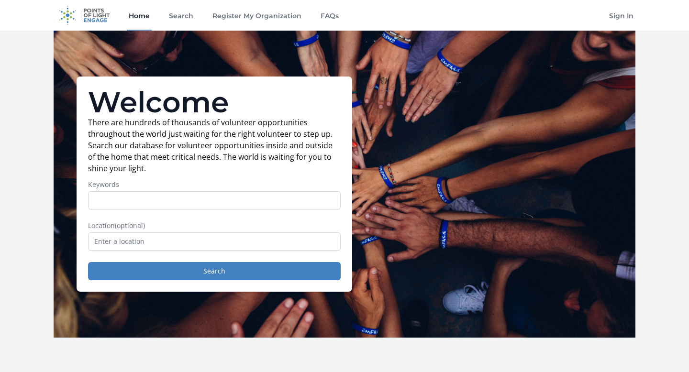
click at [180, 202] on input "Keywords" at bounding box center [214, 200] width 253 height 18
click at [150, 198] on input "Keywords" at bounding box center [214, 200] width 253 height 18
type input "human rights"
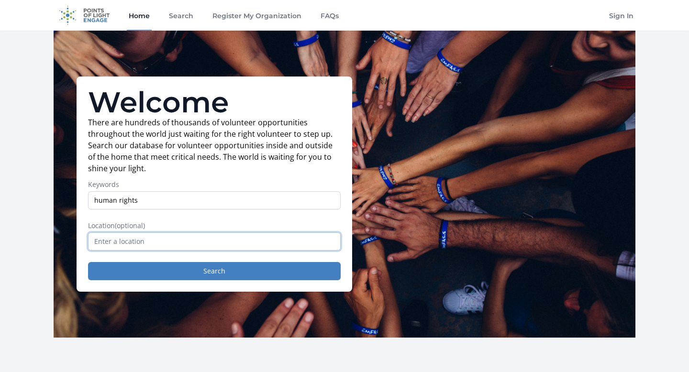
click at [124, 242] on input "text" at bounding box center [214, 242] width 253 height 18
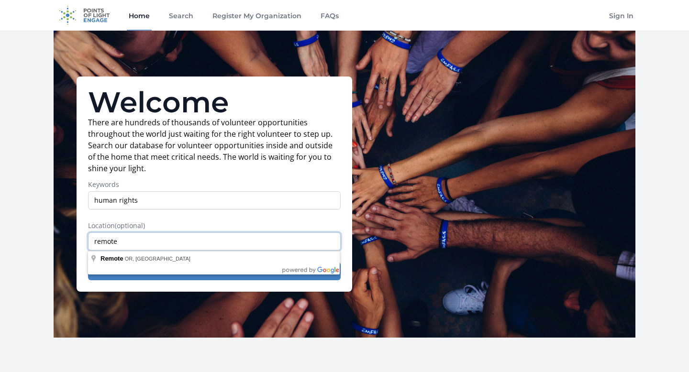
type input "remote"
click at [160, 226] on label "Location (optional)" at bounding box center [214, 226] width 253 height 10
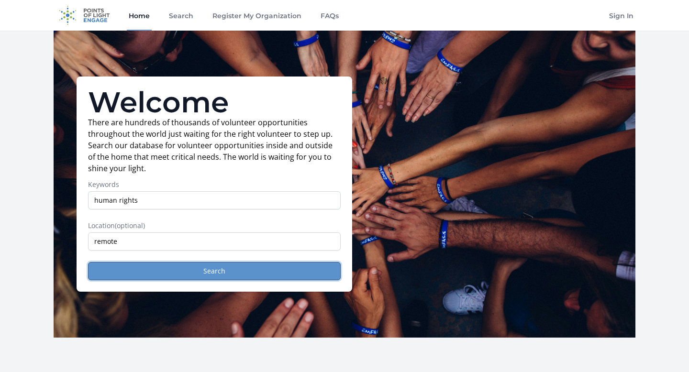
click at [162, 268] on button "Search" at bounding box center [214, 271] width 253 height 18
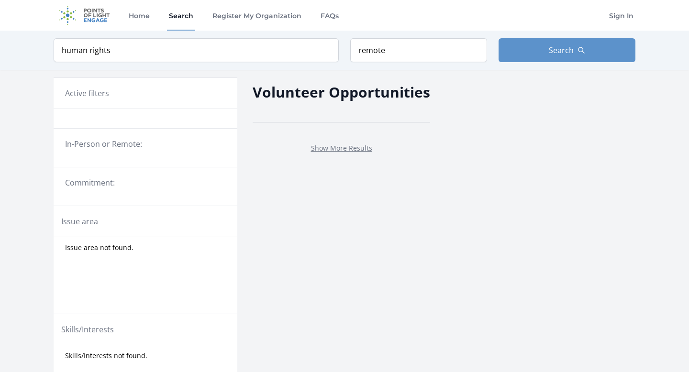
drag, startPoint x: 0, startPoint y: 0, endPoint x: 133, endPoint y: 241, distance: 275.6
click at [134, 242] on div "Issue area not found." at bounding box center [146, 247] width 184 height 17
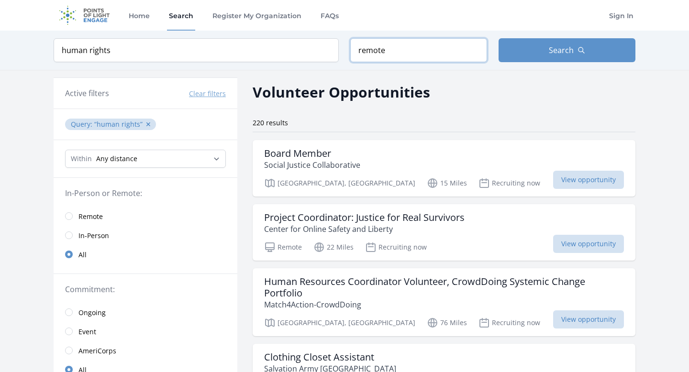
click at [373, 48] on input "remote" at bounding box center [418, 50] width 137 height 24
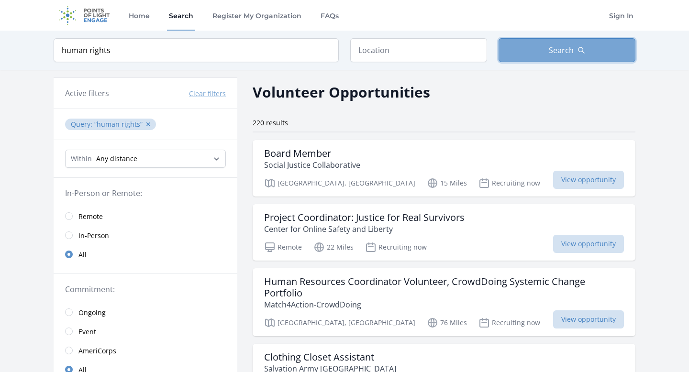
click at [526, 44] on button "Search" at bounding box center [567, 50] width 137 height 24
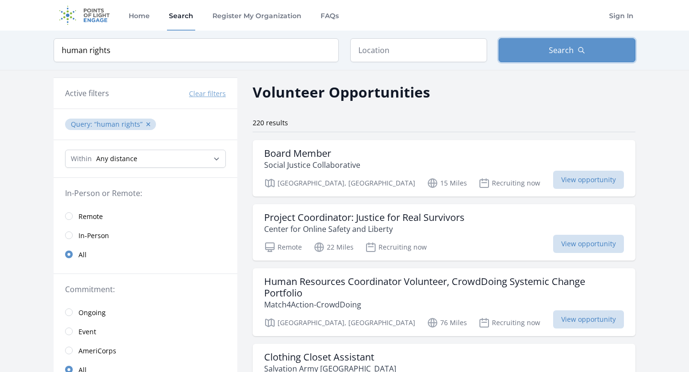
scroll to position [11, 0]
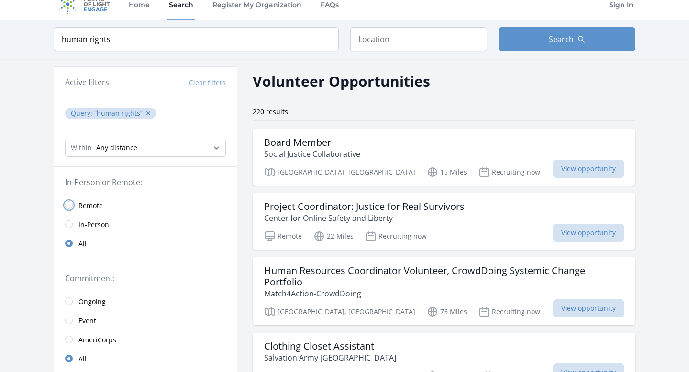
click at [67, 202] on input "radio" at bounding box center [69, 205] width 8 height 8
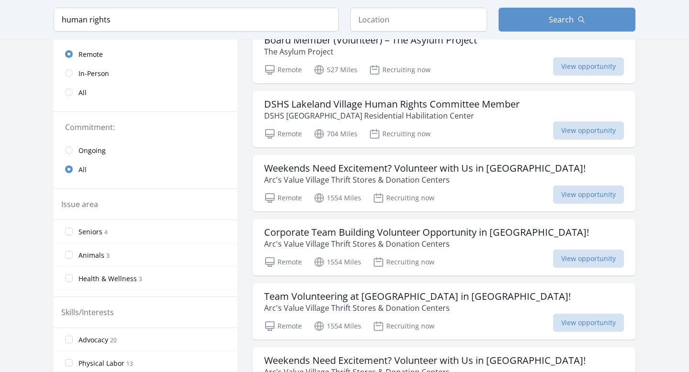
scroll to position [139, 0]
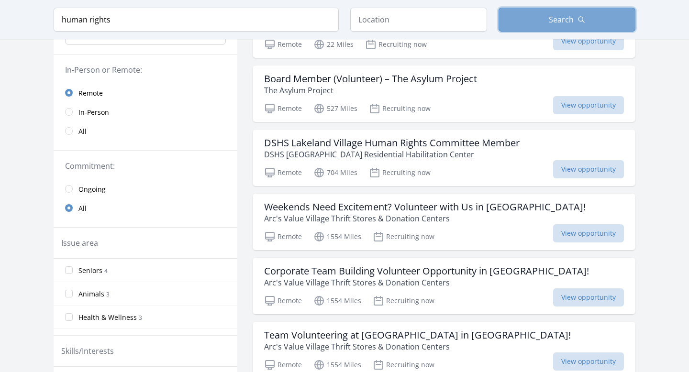
click at [506, 19] on button "Search" at bounding box center [567, 20] width 137 height 24
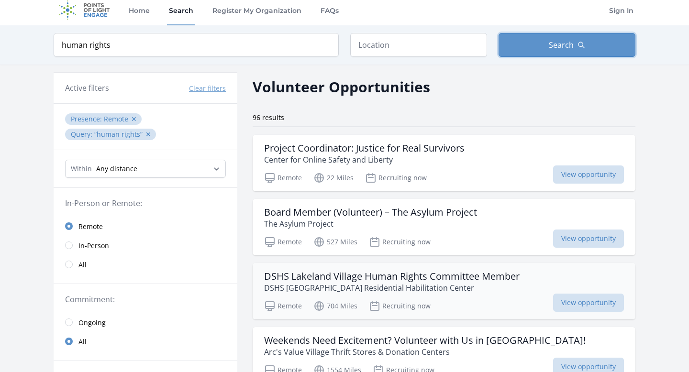
scroll to position [0, 0]
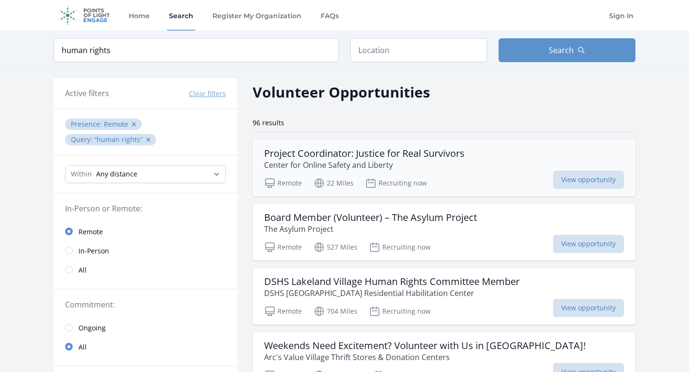
click at [380, 155] on h3 "Project Coordinator: Justice for Real Survivors" at bounding box center [364, 153] width 200 height 11
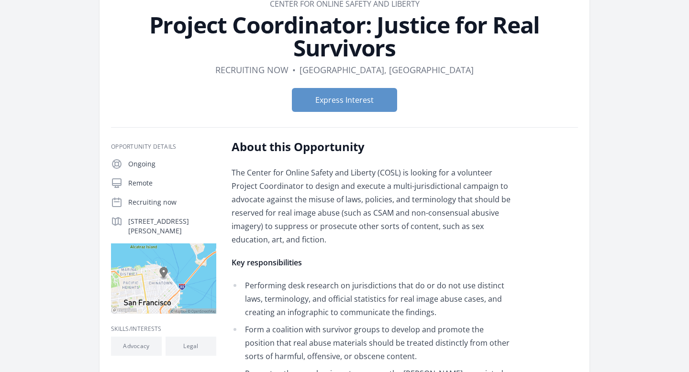
scroll to position [62, 0]
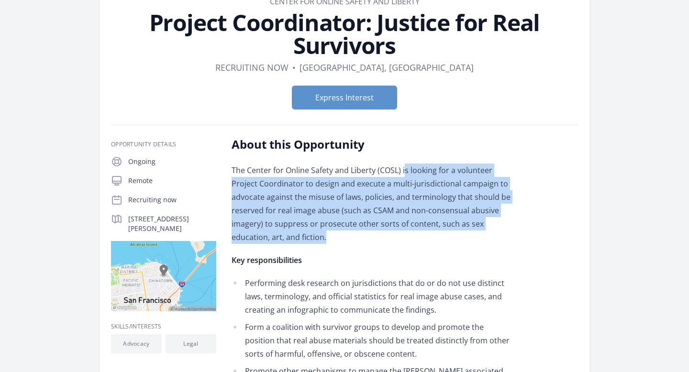
drag, startPoint x: 367, startPoint y: 237, endPoint x: 406, endPoint y: 170, distance: 77.4
click at [406, 170] on p "The Center for Online Safety and Liberty (COSL) is looking for a volunteer Proj…" at bounding box center [372, 204] width 280 height 80
click at [406, 168] on p "The Center for Online Safety and Liberty (COSL) is looking for a volunteer Proj…" at bounding box center [372, 204] width 280 height 80
drag, startPoint x: 406, startPoint y: 168, endPoint x: 340, endPoint y: 242, distance: 98.3
click at [339, 243] on p "The Center for Online Safety and Liberty (COSL) is looking for a volunteer Proj…" at bounding box center [372, 204] width 280 height 80
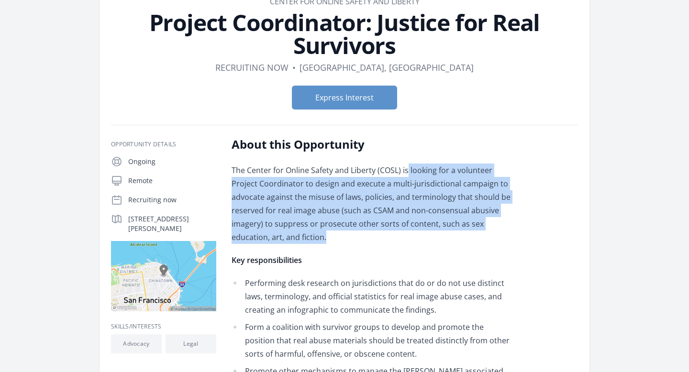
click at [340, 242] on p "The Center for Online Safety and Liberty (COSL) is looking for a volunteer Proj…" at bounding box center [372, 204] width 280 height 80
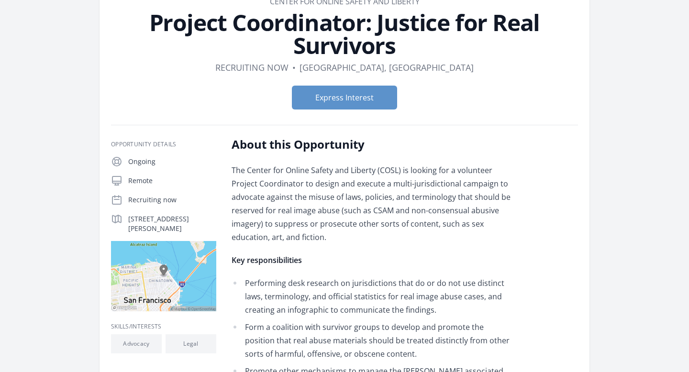
click at [340, 242] on p "The Center for Online Safety and Liberty (COSL) is looking for a volunteer Proj…" at bounding box center [372, 204] width 280 height 80
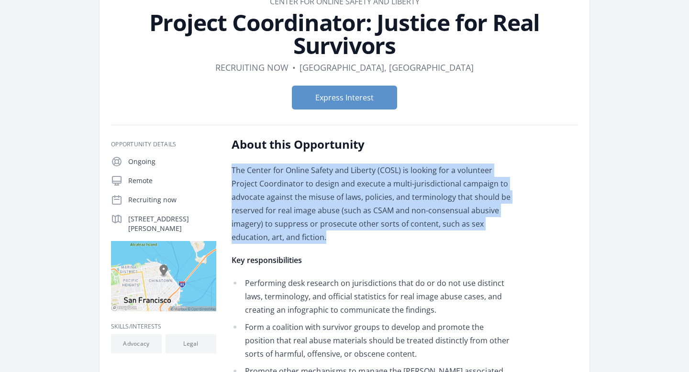
click at [340, 242] on p "The Center for Online Safety and Liberty (COSL) is looking for a volunteer Proj…" at bounding box center [372, 204] width 280 height 80
click at [364, 242] on p "The Center for Online Safety and Liberty (COSL) is looking for a volunteer Proj…" at bounding box center [372, 204] width 280 height 80
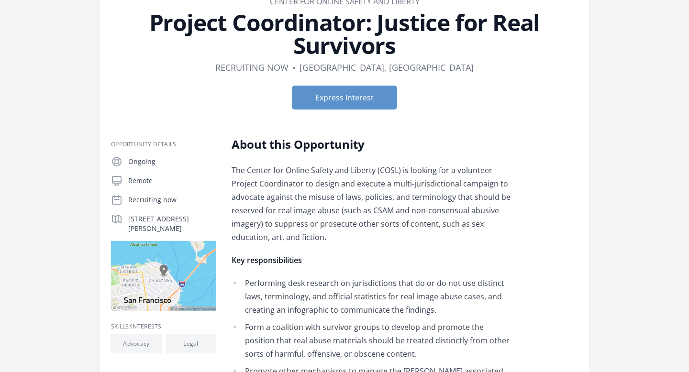
click at [364, 242] on p "The Center for Online Safety and Liberty (COSL) is looking for a volunteer Proj…" at bounding box center [372, 204] width 280 height 80
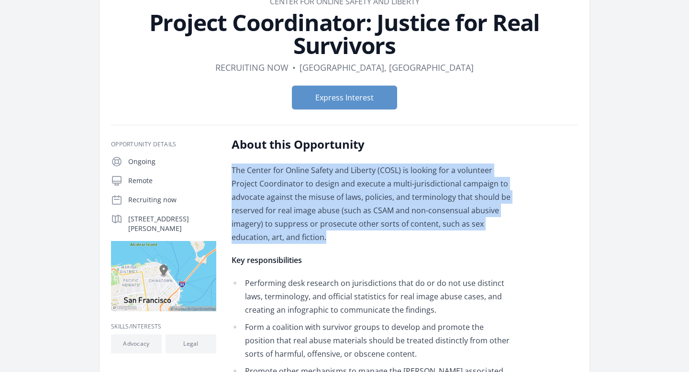
click at [364, 242] on p "The Center for Online Safety and Liberty (COSL) is looking for a volunteer Proj…" at bounding box center [372, 204] width 280 height 80
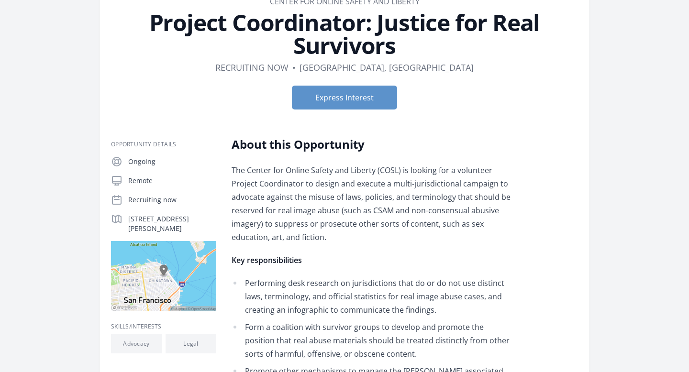
click at [388, 243] on p "The Center for Online Safety and Liberty (COSL) is looking for a volunteer Proj…" at bounding box center [372, 204] width 280 height 80
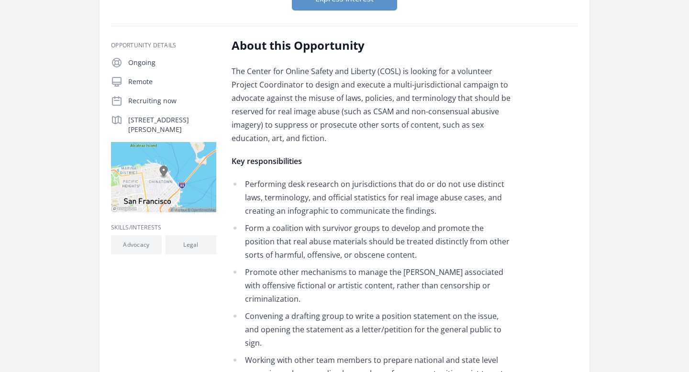
scroll to position [161, 0]
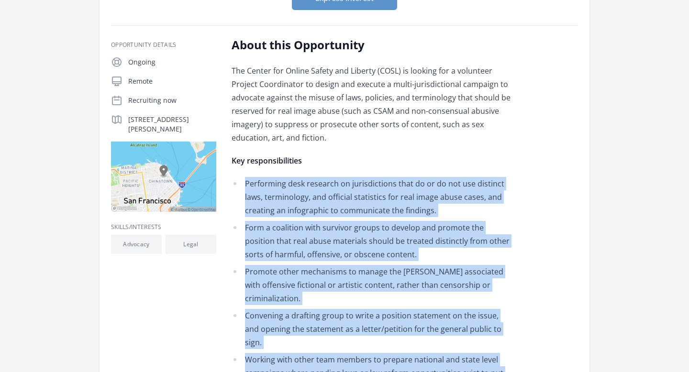
drag, startPoint x: 244, startPoint y: 169, endPoint x: 449, endPoint y: 355, distance: 277.1
click at [449, 355] on li "Working with other team members to prepare national and state level campaigns w…" at bounding box center [372, 373] width 280 height 40
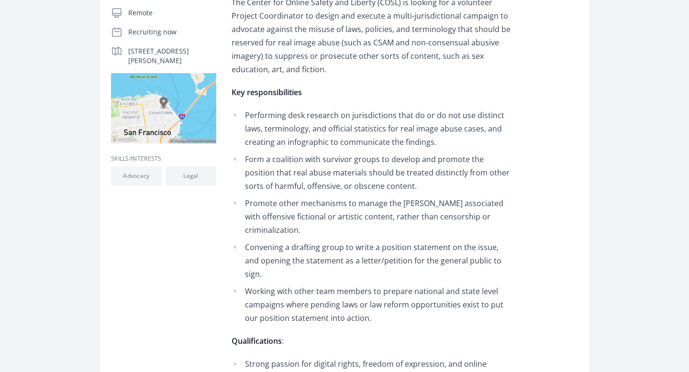
scroll to position [234, 0]
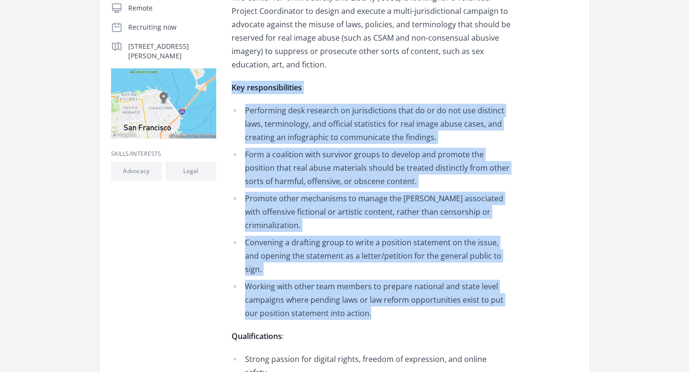
drag, startPoint x: 424, startPoint y: 285, endPoint x: 458, endPoint y: 78, distance: 209.5
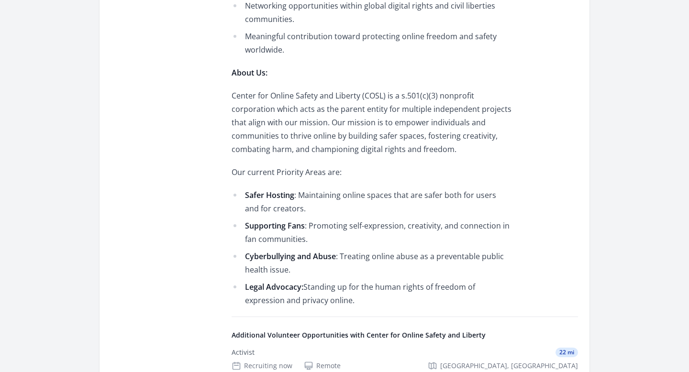
scroll to position [907, 0]
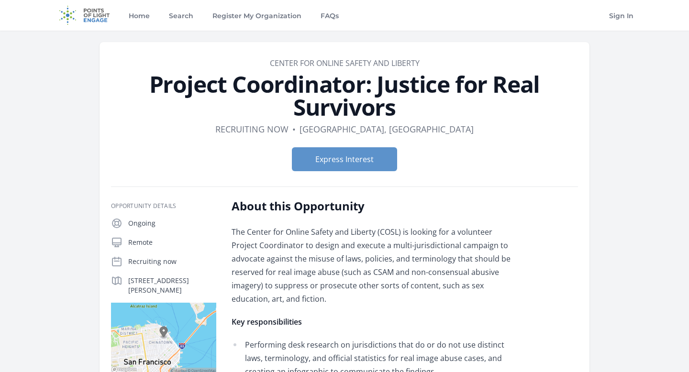
scroll to position [907, 0]
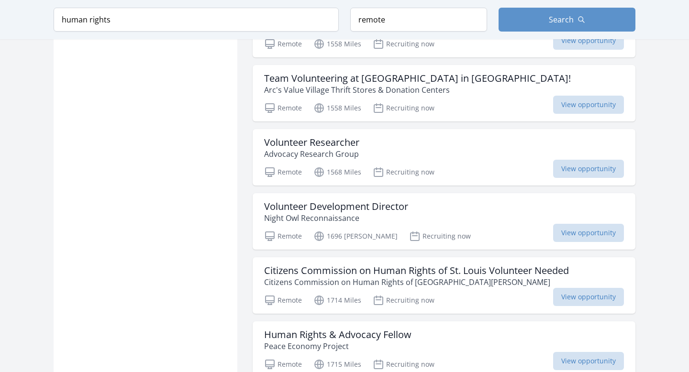
scroll to position [1011, 0]
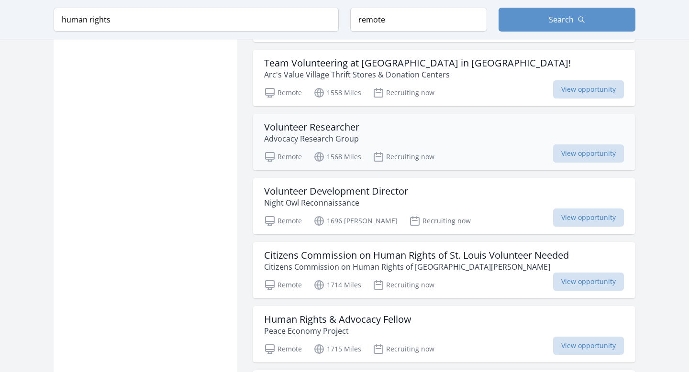
click at [322, 122] on h3 "Volunteer Researcher" at bounding box center [311, 127] width 95 height 11
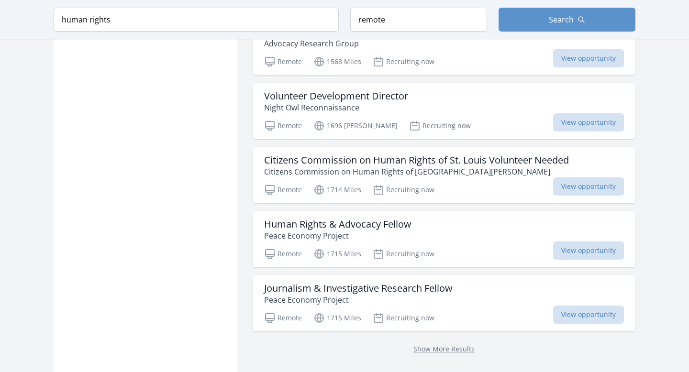
scroll to position [1108, 0]
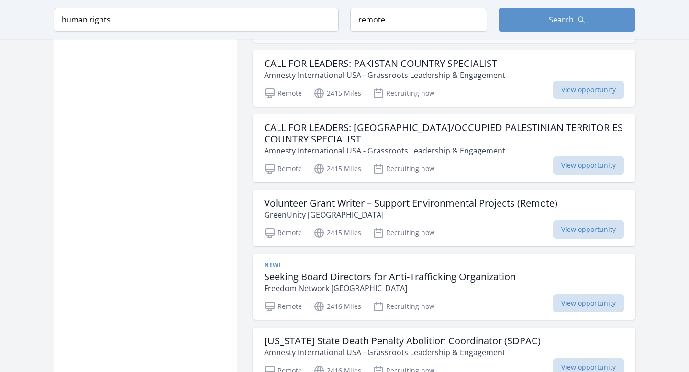
scroll to position [1943, 0]
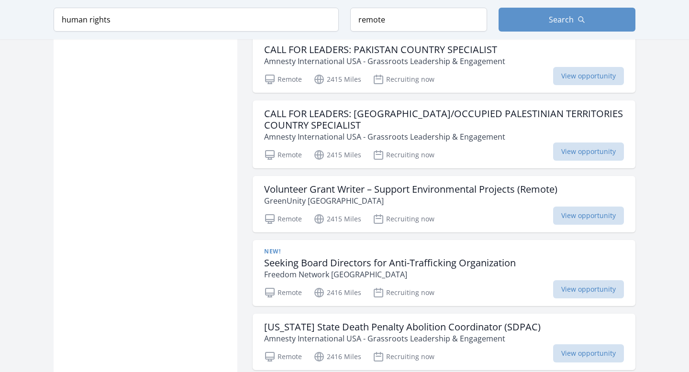
click at [453, 240] on div "New! Seeking Board Directors for Anti-Trafficking Organization Freedom Network …" at bounding box center [444, 273] width 383 height 66
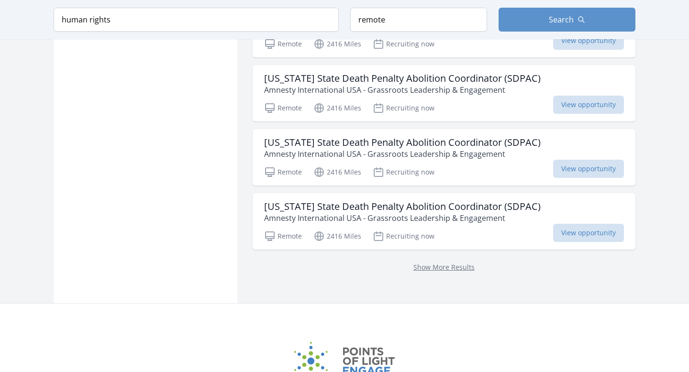
scroll to position [2513, 0]
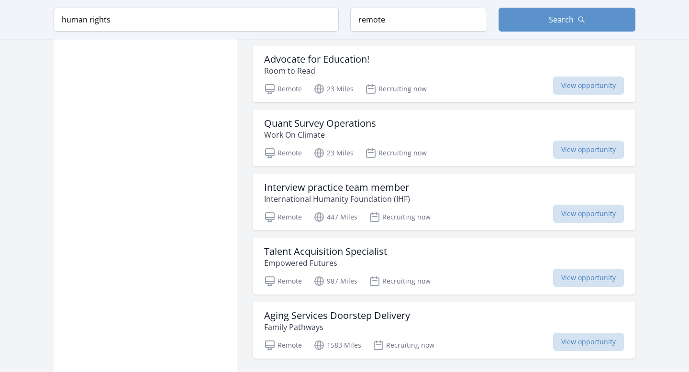
scroll to position [3687, 0]
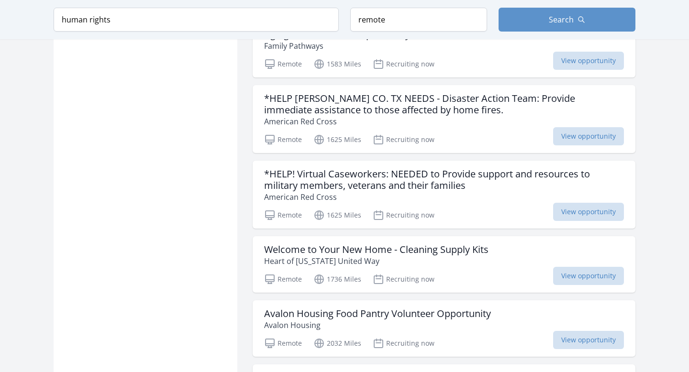
scroll to position [3969, 0]
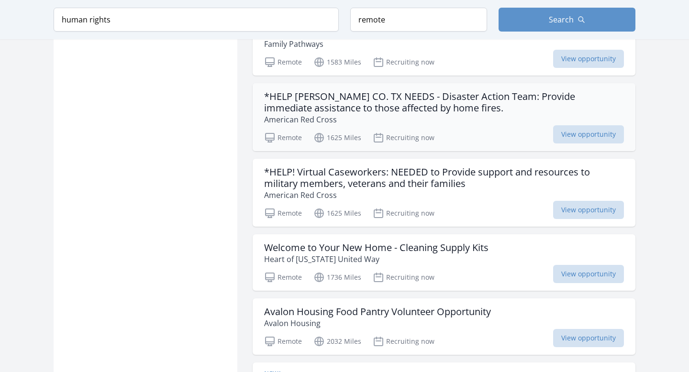
click at [469, 91] on h3 "*HELP HARRIS CO. TX NEEDS - Disaster Action Team: Provide immediate assistance …" at bounding box center [444, 102] width 360 height 23
click at [200, 17] on input "human rights" at bounding box center [196, 20] width 285 height 24
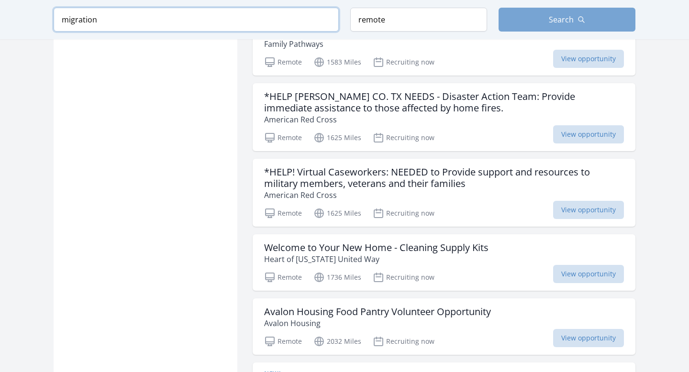
type input "migration"
click at [531, 14] on button "Search" at bounding box center [567, 20] width 137 height 24
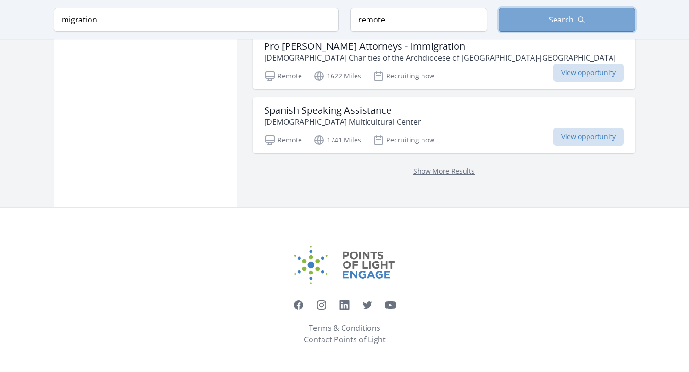
scroll to position [2342, 0]
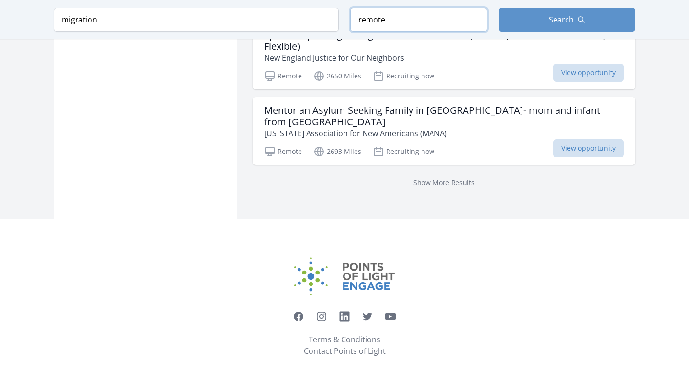
click at [407, 25] on input "remote" at bounding box center [418, 20] width 137 height 24
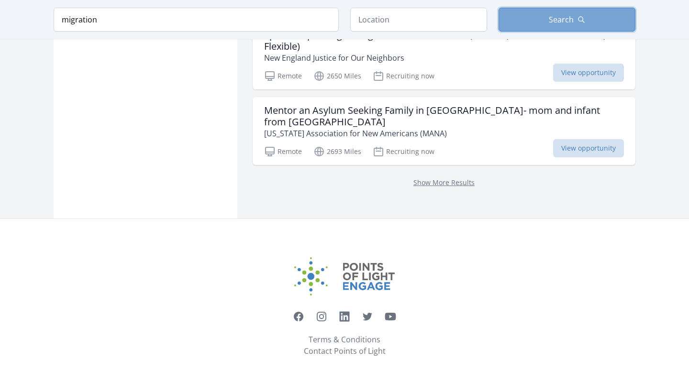
click at [542, 20] on button "Search" at bounding box center [567, 20] width 137 height 24
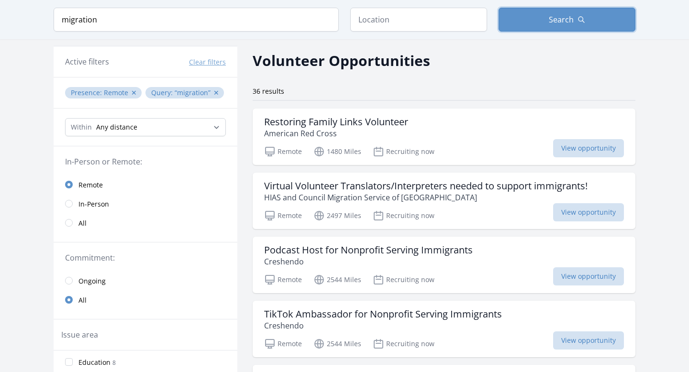
scroll to position [32, 0]
click at [330, 120] on h3 "Restoring Family Links Volunteer" at bounding box center [336, 121] width 144 height 11
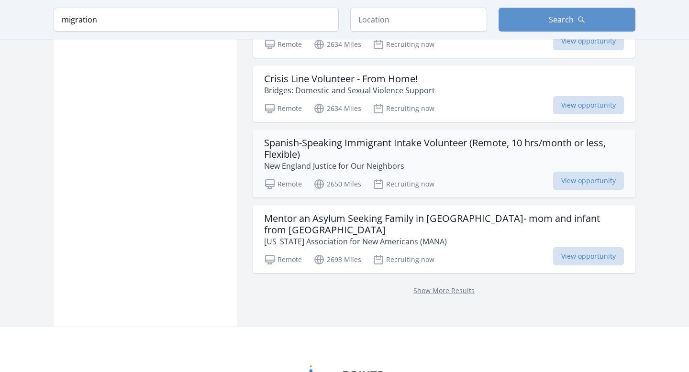
scroll to position [2255, 0]
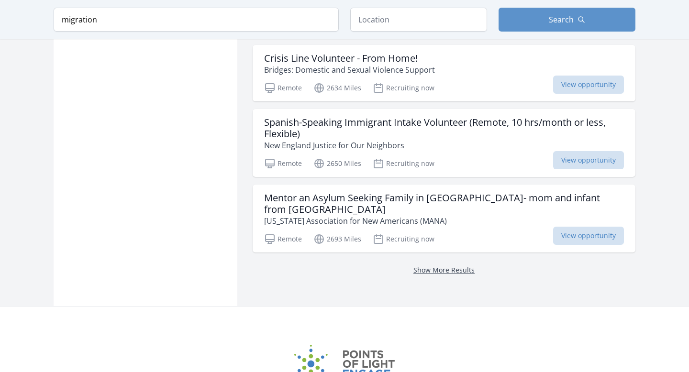
click at [451, 266] on link "Show More Results" at bounding box center [443, 270] width 61 height 9
click at [425, 266] on link "Show More Results" at bounding box center [443, 270] width 61 height 9
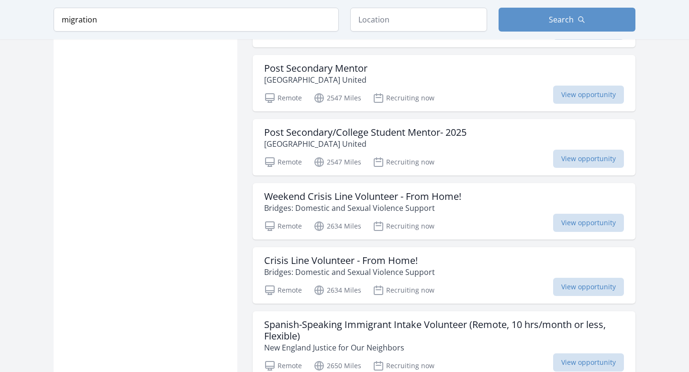
scroll to position [2342, 0]
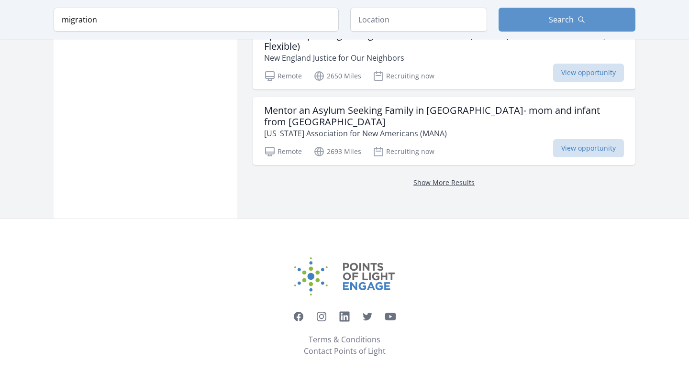
click at [431, 178] on link "Show More Results" at bounding box center [443, 182] width 61 height 9
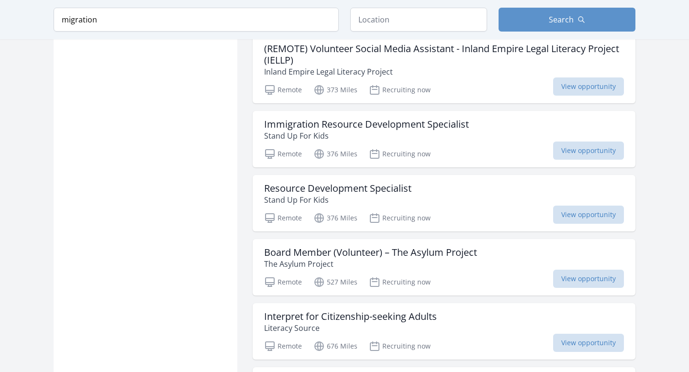
scroll to position [343, 0]
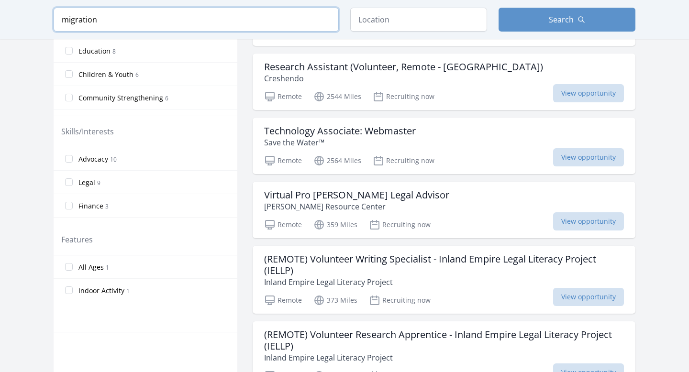
click at [100, 12] on input "migration" at bounding box center [196, 20] width 285 height 24
click at [100, 13] on input "migration" at bounding box center [196, 20] width 285 height 24
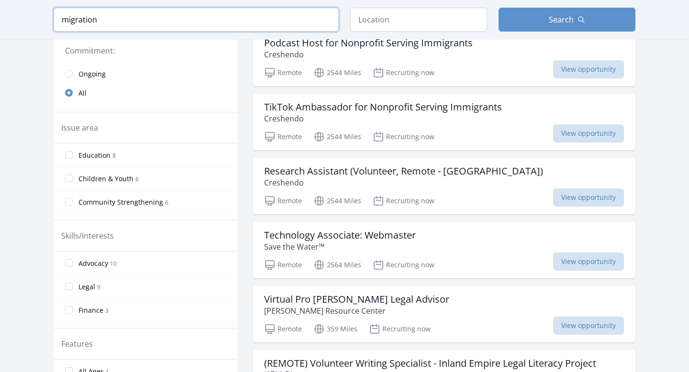
scroll to position [0, 0]
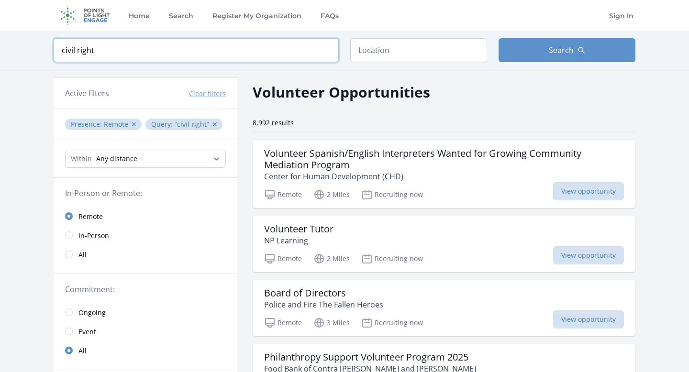
type input "civil rights"
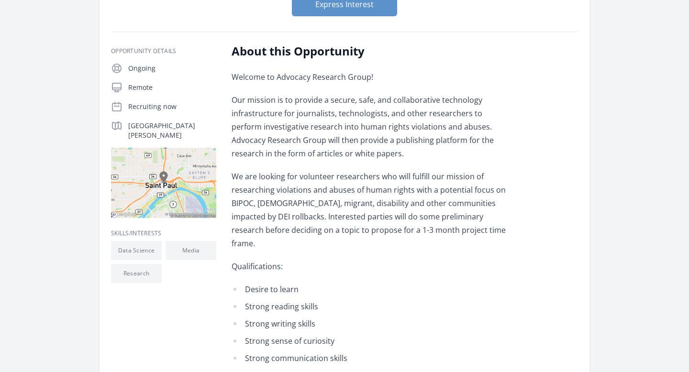
scroll to position [133, 0]
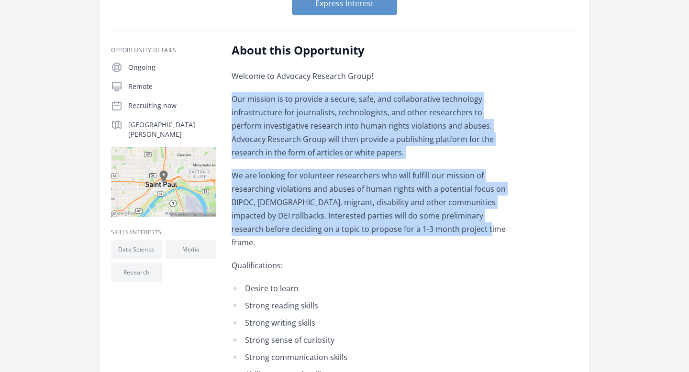
drag, startPoint x: 458, startPoint y: 226, endPoint x: 417, endPoint y: 79, distance: 152.9
click at [417, 78] on div "Welcome to Advocacy Research Group! Our mission is to provide a secure, safe, a…" at bounding box center [372, 345] width 280 height 553
click at [417, 79] on p "Welcome to Advocacy Research Group!" at bounding box center [372, 75] width 280 height 13
drag, startPoint x: 417, startPoint y: 79, endPoint x: 501, endPoint y: 275, distance: 213.0
click at [501, 275] on div "Welcome to Advocacy Research Group! Our mission is to provide a secure, safe, a…" at bounding box center [372, 345] width 280 height 553
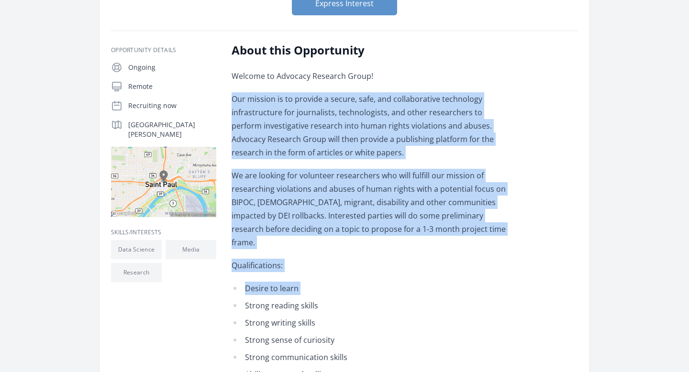
click at [501, 282] on li "Desire to learn" at bounding box center [372, 288] width 280 height 13
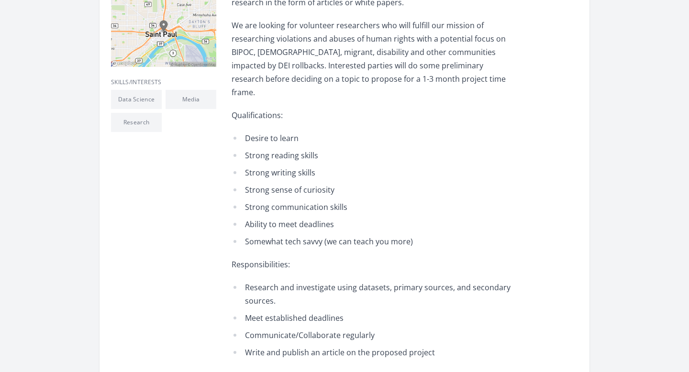
scroll to position [348, 0]
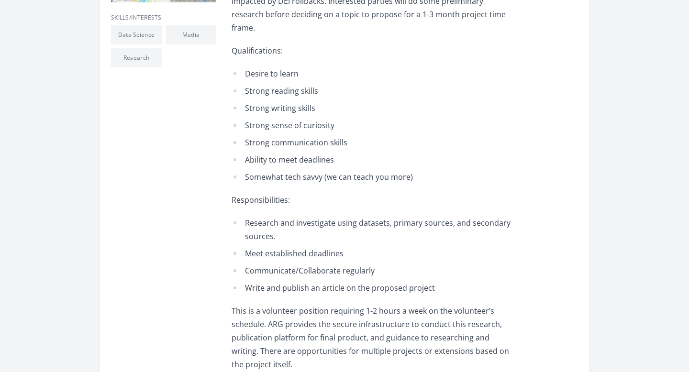
click at [496, 247] on li "Meet established deadlines" at bounding box center [372, 253] width 280 height 13
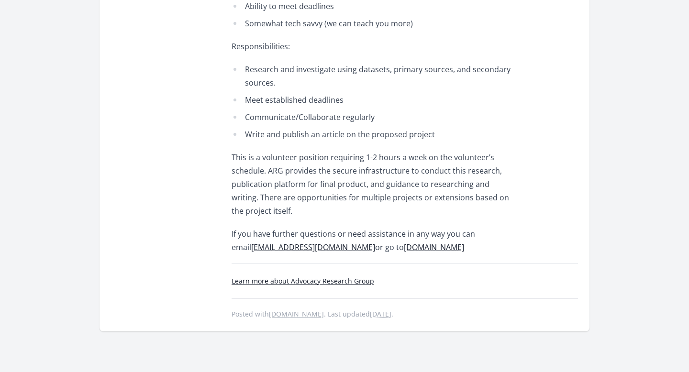
scroll to position [502, 0]
drag, startPoint x: 499, startPoint y: 239, endPoint x: 476, endPoint y: 128, distance: 113.0
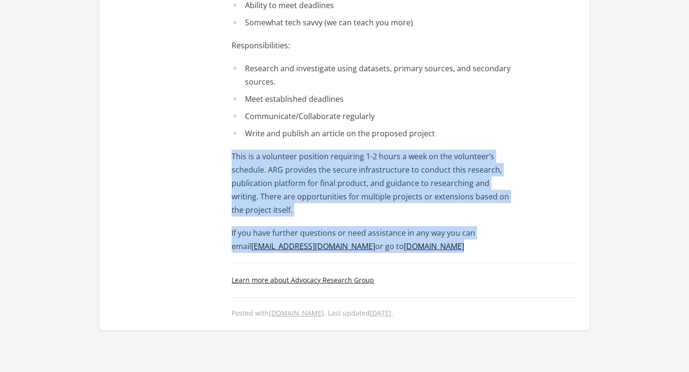
drag, startPoint x: 476, startPoint y: 128, endPoint x: 529, endPoint y: 231, distance: 115.3
drag, startPoint x: 529, startPoint y: 231, endPoint x: 514, endPoint y: 120, distance: 112.0
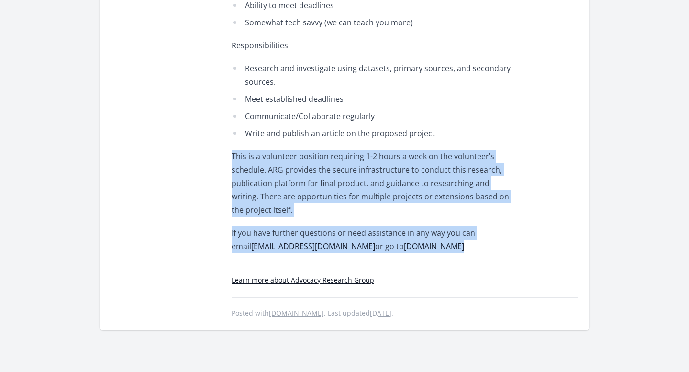
click at [511, 127] on li "Write and publish an article on the proposed project" at bounding box center [372, 133] width 280 height 13
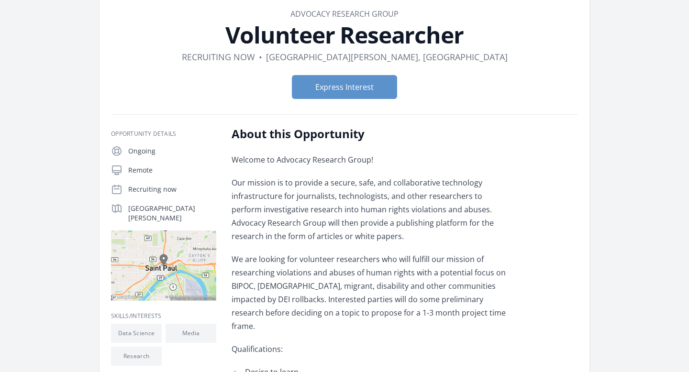
scroll to position [28, 0]
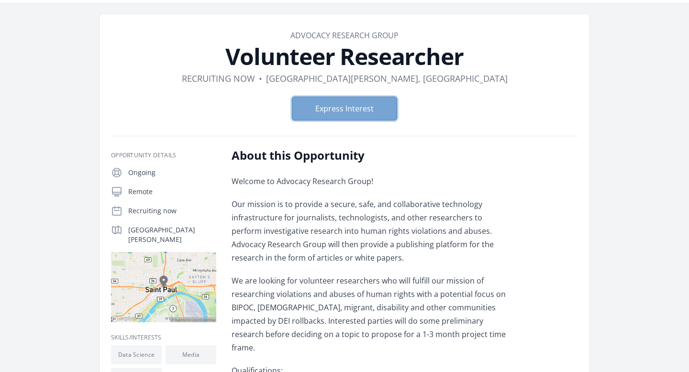
click at [361, 109] on button "Express Interest" at bounding box center [344, 109] width 105 height 24
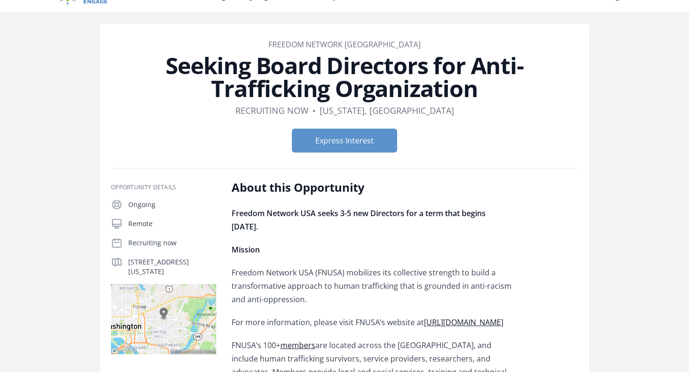
scroll to position [24, 0]
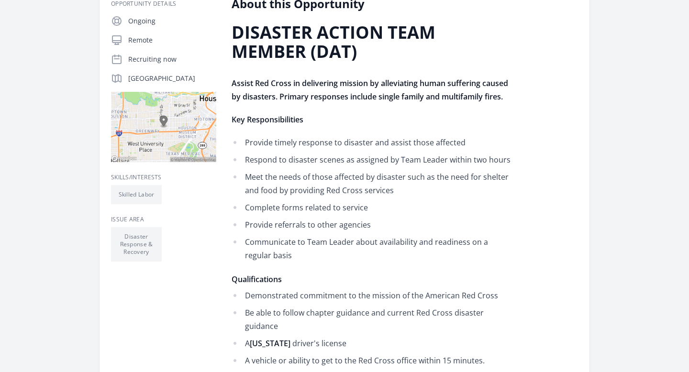
scroll to position [227, 0]
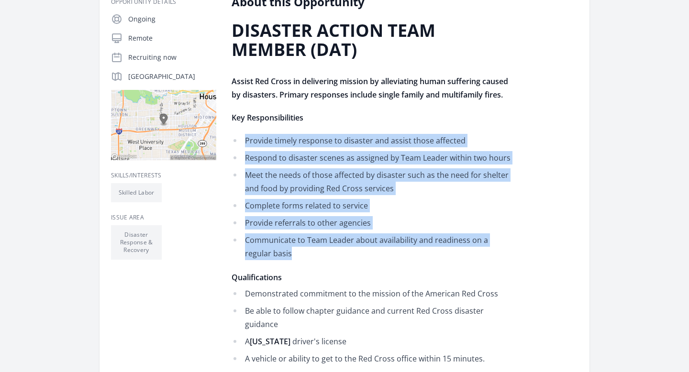
drag, startPoint x: 365, startPoint y: 255, endPoint x: 394, endPoint y: 119, distance: 138.9
click at [394, 119] on div "DISASTER ACTION TEAM MEMBER (DAT) Assist Red Cross in delivering mission by all…" at bounding box center [372, 297] width 280 height 553
click at [394, 119] on p "Key Responsibilities" at bounding box center [372, 117] width 280 height 13
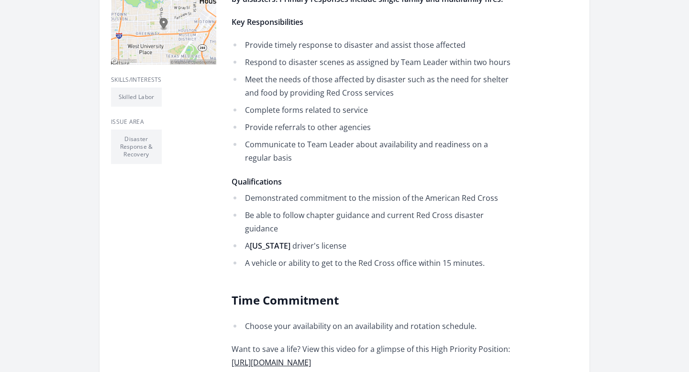
scroll to position [345, 0]
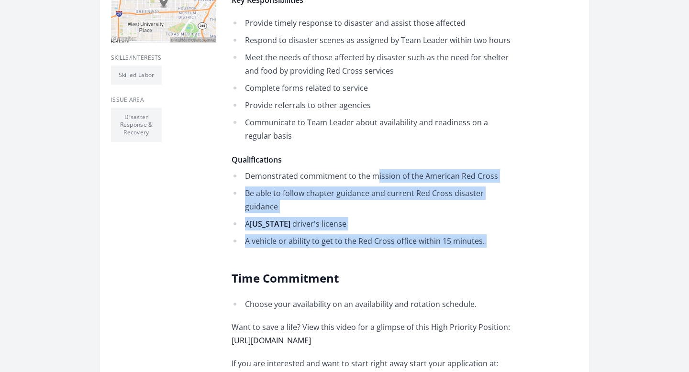
drag, startPoint x: 375, startPoint y: 172, endPoint x: 484, endPoint y: 242, distance: 129.1
click at [484, 242] on div "DISASTER ACTION TEAM MEMBER (DAT) Assist Red Cross in delivering mission by all…" at bounding box center [372, 179] width 280 height 553
click at [484, 241] on div "DISASTER ACTION TEAM MEMBER (DAT) Assist Red Cross in delivering mission by all…" at bounding box center [372, 179] width 280 height 553
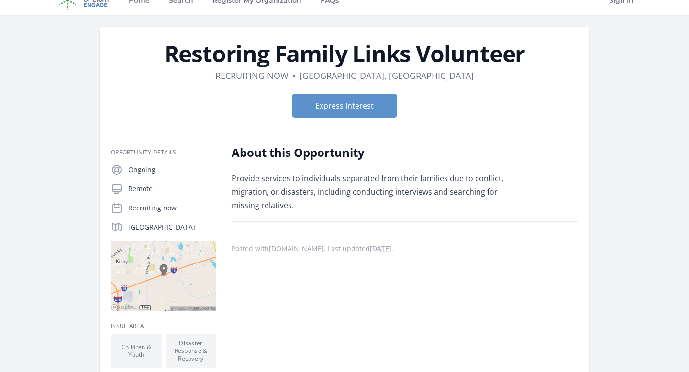
scroll to position [22, 0]
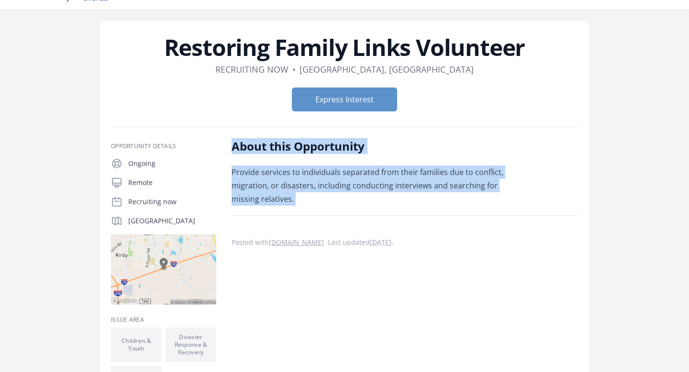
drag, startPoint x: 357, startPoint y: 207, endPoint x: 392, endPoint y: 135, distance: 79.8
click at [392, 135] on div "Opportunity Details Ongoing Remote Recruiting now [GEOGRAPHIC_DATA]" at bounding box center [344, 299] width 467 height 344
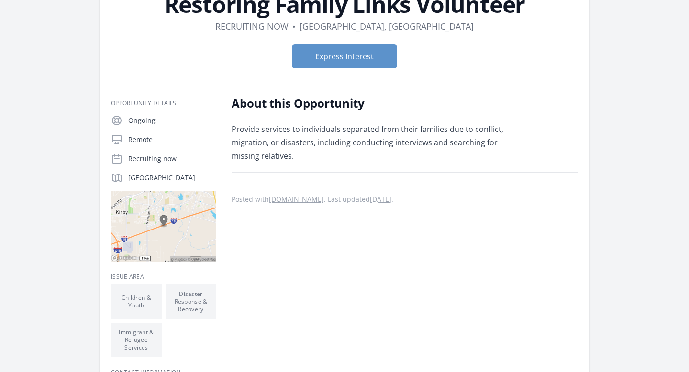
scroll to position [65, 0]
